Goal: Task Accomplishment & Management: Complete application form

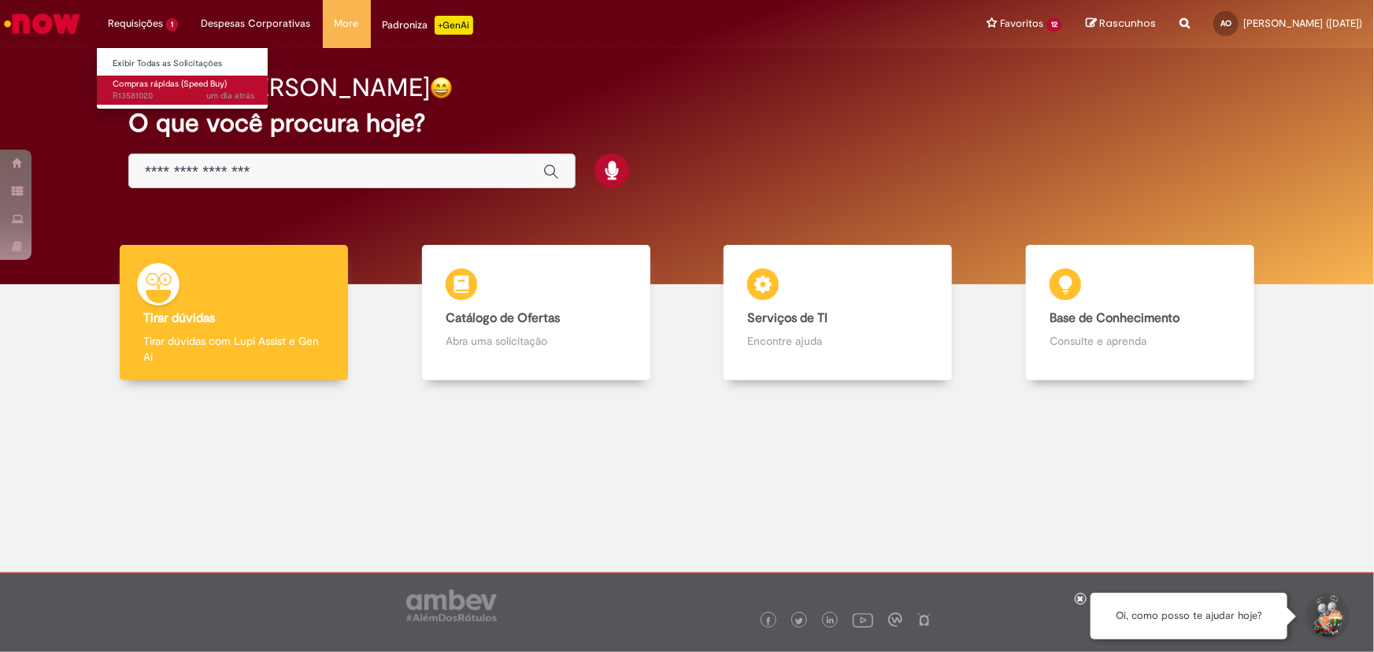
click at [170, 84] on span "Compras rápidas (Speed Buy)" at bounding box center [170, 84] width 114 height 12
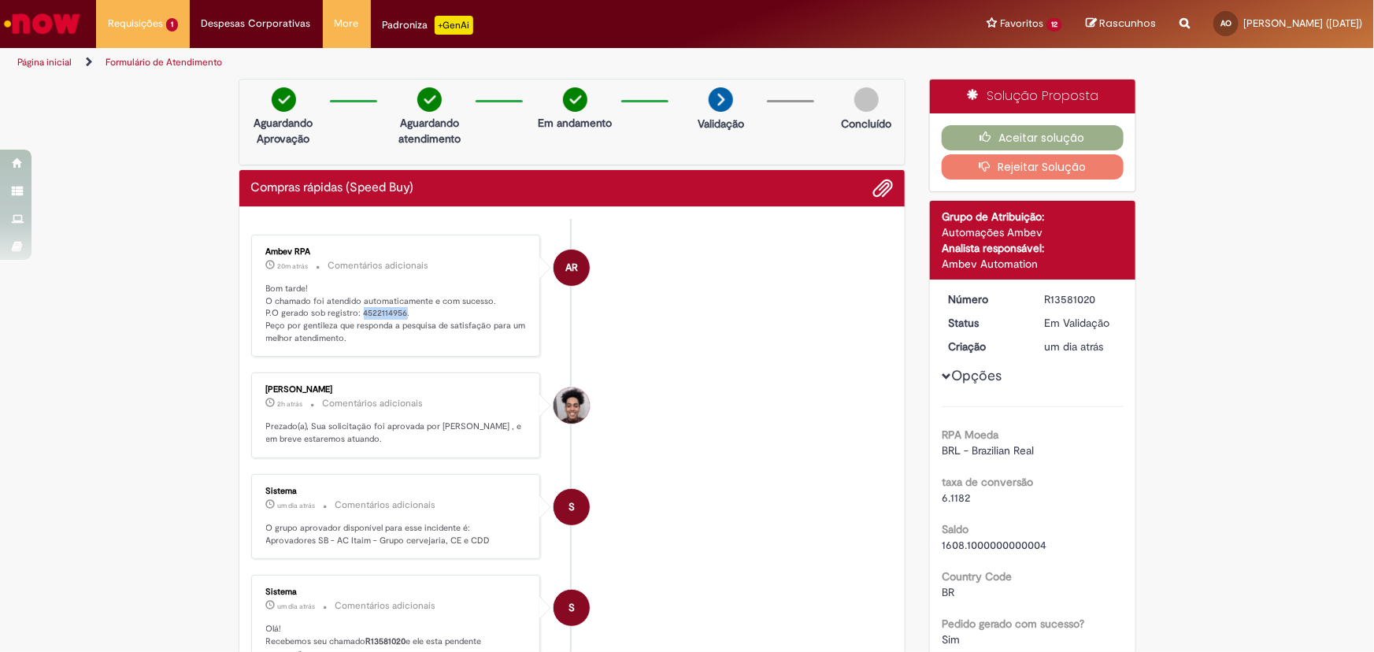
drag, startPoint x: 353, startPoint y: 309, endPoint x: 396, endPoint y: 307, distance: 43.3
click at [396, 307] on p "Bom tarde! O chamado foi atendido automaticamente e com sucesso. P.O gerado sob…" at bounding box center [397, 314] width 262 height 62
copy p "4522114956"
click at [972, 131] on button "Aceitar solução" at bounding box center [1033, 137] width 182 height 25
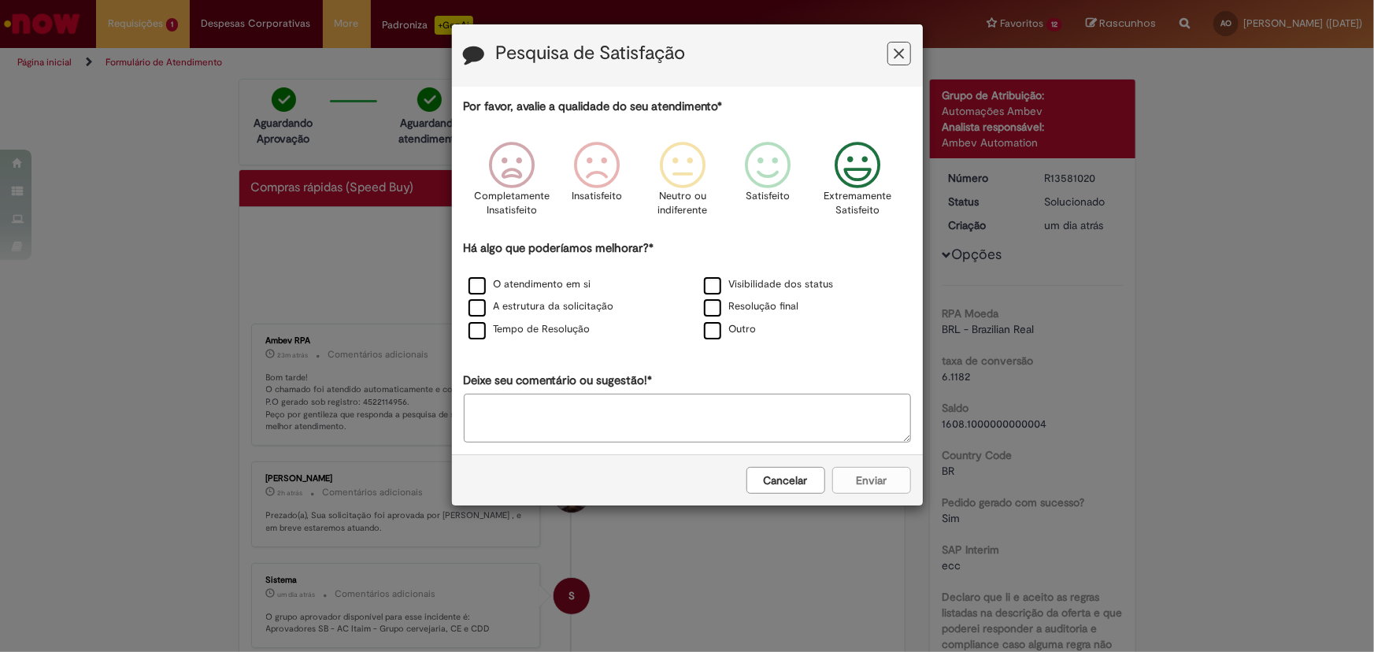
click at [853, 180] on icon "Feedback" at bounding box center [856, 165] width 59 height 47
click at [536, 284] on label "O atendimento em si" at bounding box center [529, 284] width 123 height 15
click at [900, 498] on div "Cancelar Enviar" at bounding box center [687, 479] width 471 height 51
click at [896, 488] on button "Enviar" at bounding box center [871, 480] width 79 height 27
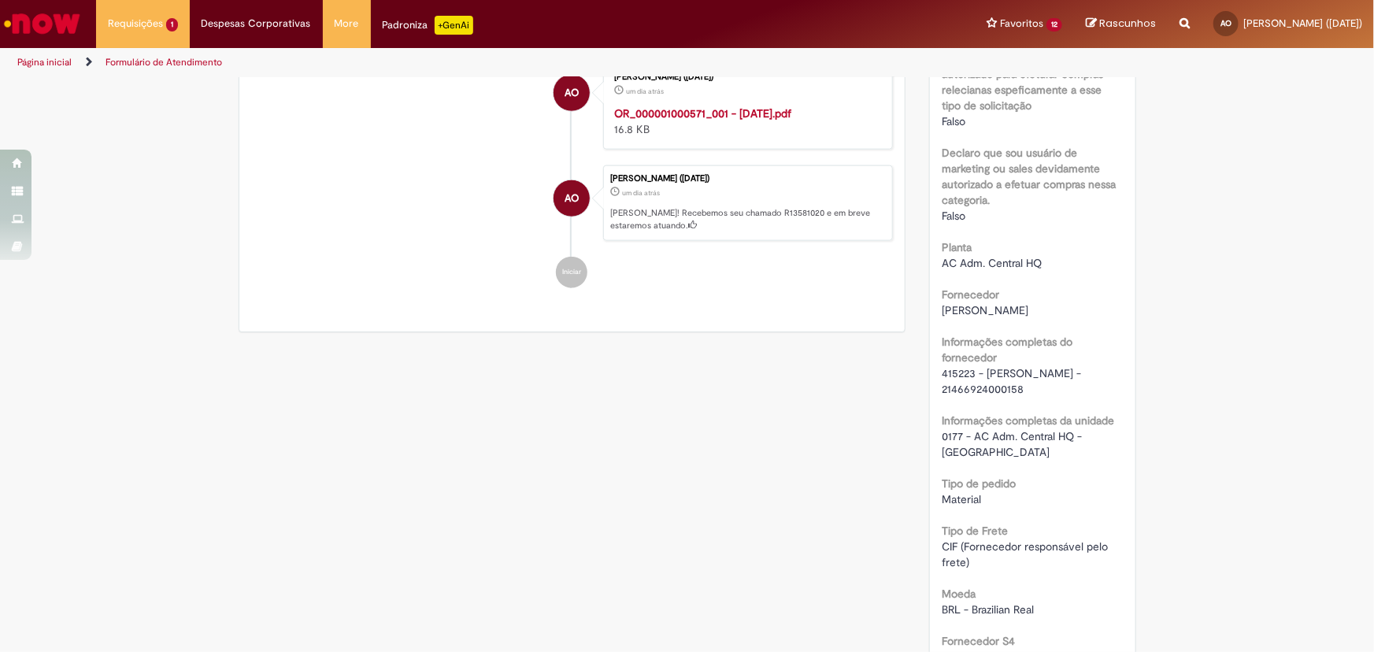
scroll to position [1001, 0]
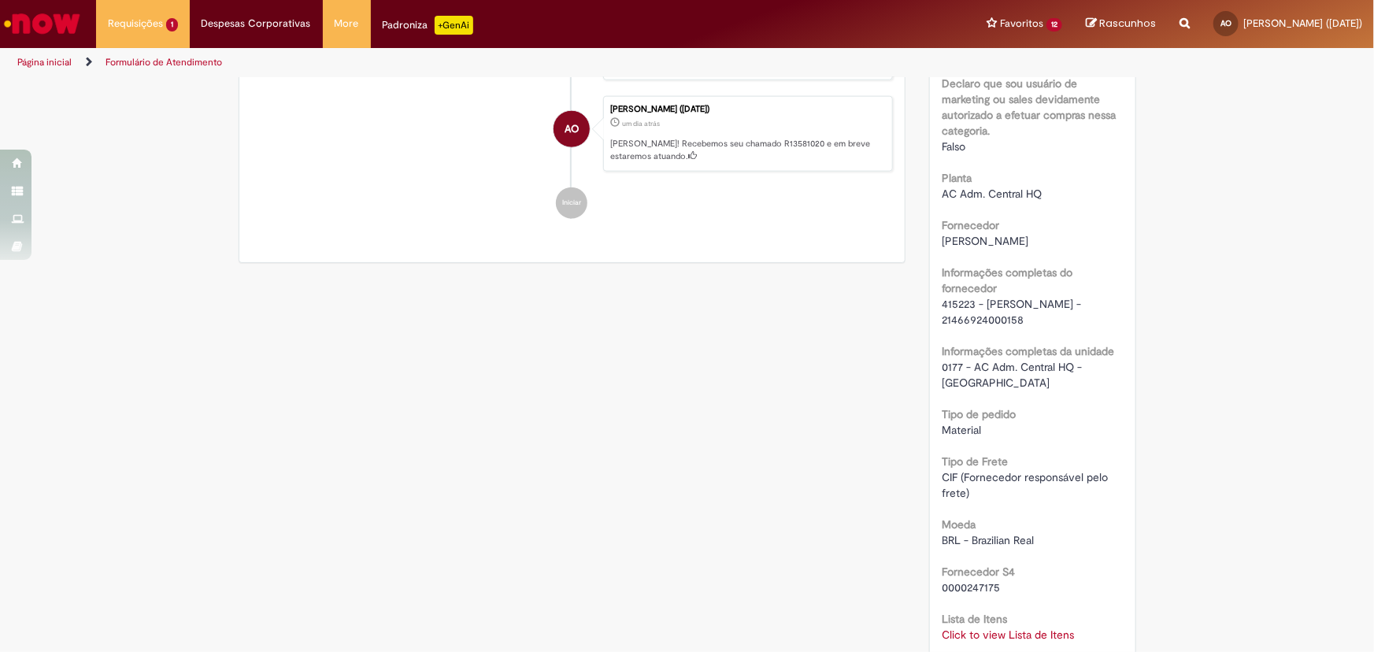
click at [994, 627] on link "Click to view Lista de Itens" at bounding box center [1008, 634] width 132 height 14
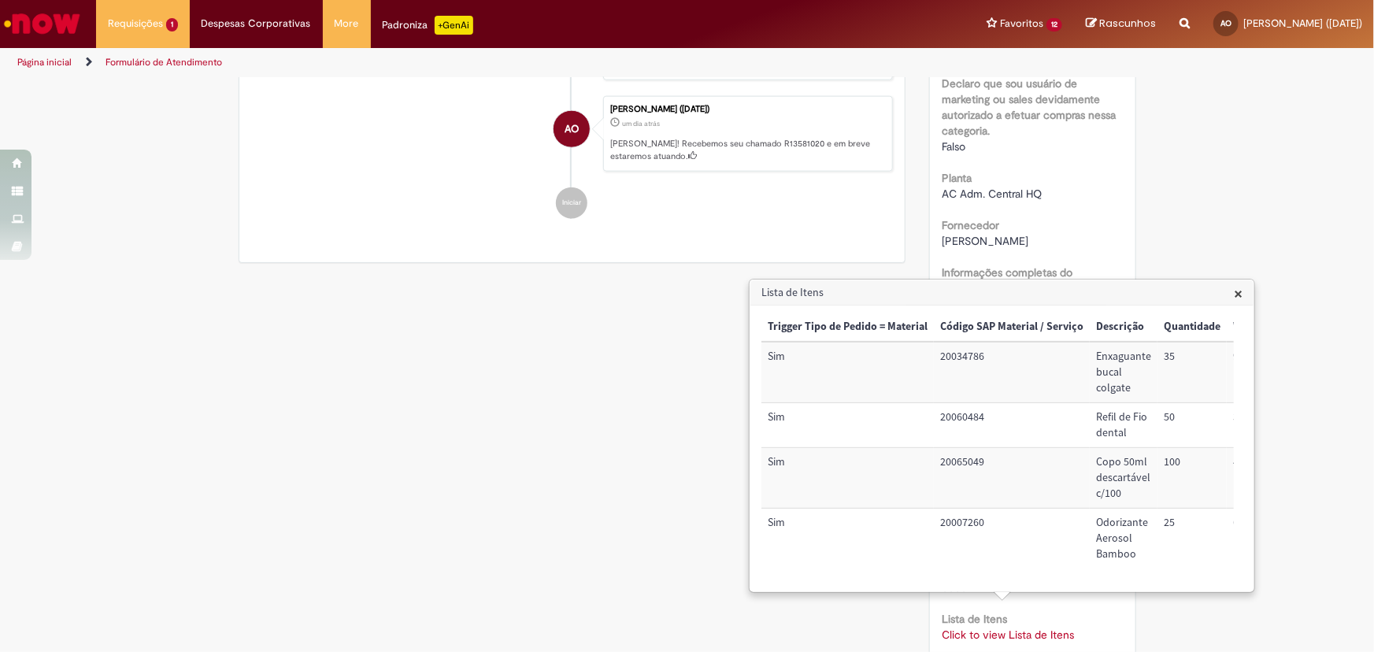
click at [618, 205] on li "Iniciar" at bounding box center [572, 202] width 642 height 31
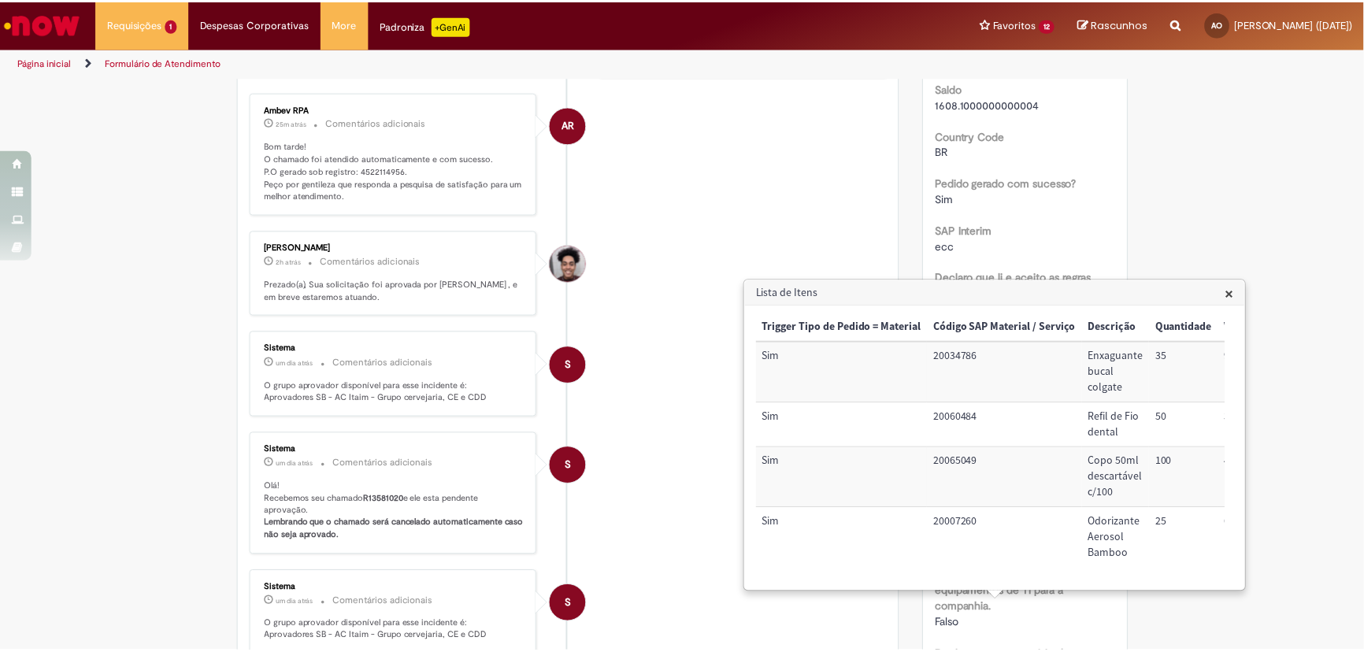
scroll to position [286, 0]
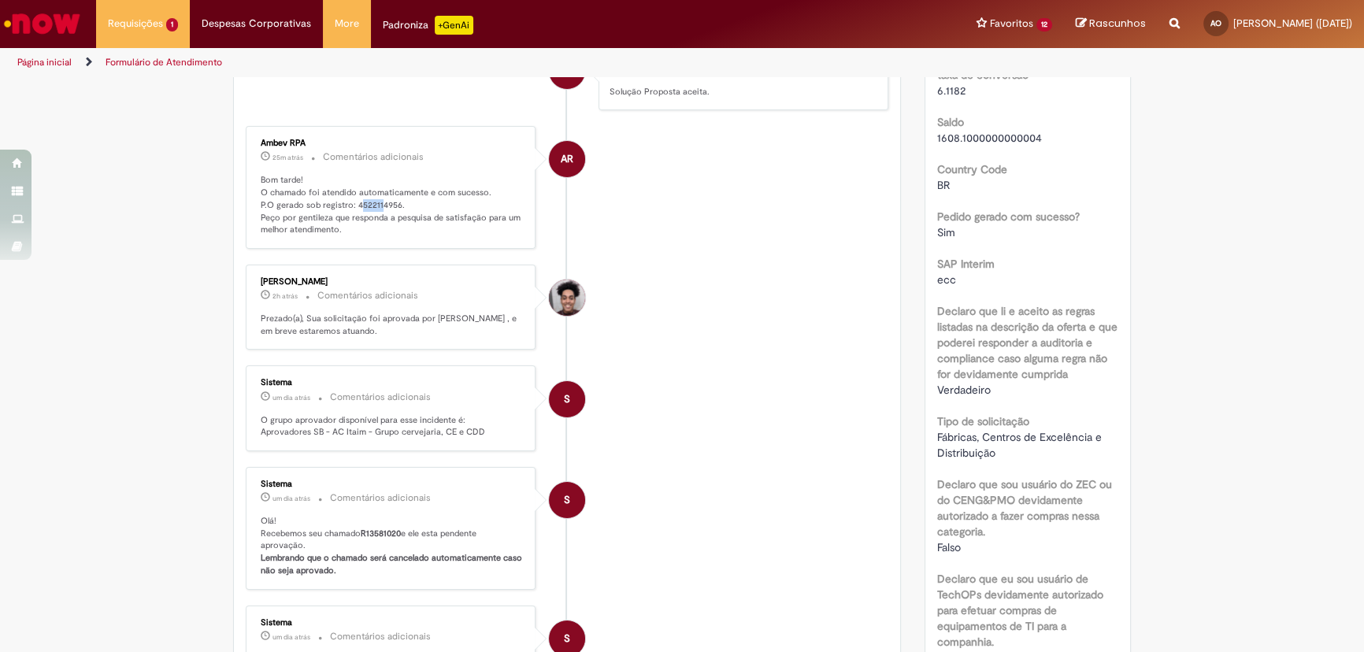
drag, startPoint x: 353, startPoint y: 200, endPoint x: 373, endPoint y: 203, distance: 20.7
click at [373, 203] on p "Bom tarde! O chamado foi atendido automaticamente e com sucesso. P.O gerado sob…" at bounding box center [392, 205] width 262 height 62
drag, startPoint x: 347, startPoint y: 201, endPoint x: 390, endPoint y: 202, distance: 42.5
click at [390, 202] on p "Bom tarde! O chamado foi atendido automaticamente e com sucesso. P.O gerado sob…" at bounding box center [392, 205] width 262 height 62
copy p "4522114956"
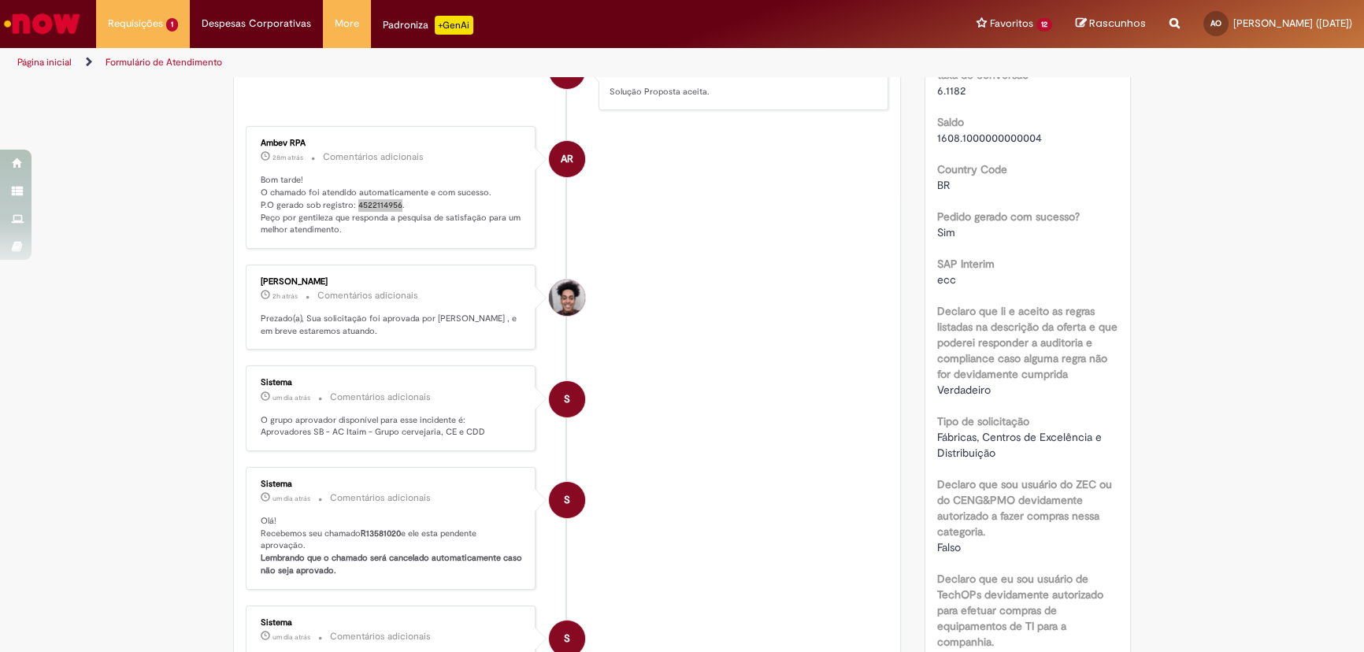
scroll to position [0, 0]
